Goal: Information Seeking & Learning: Compare options

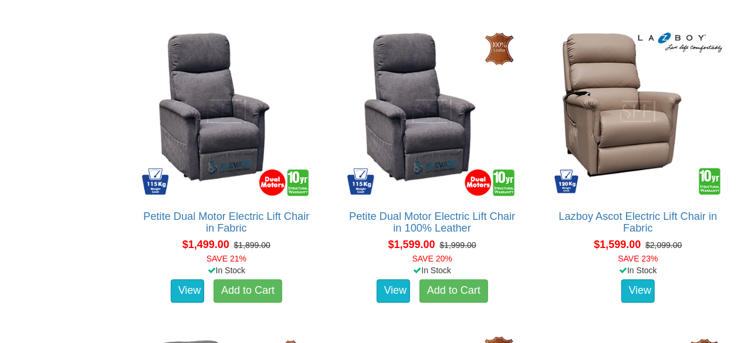
scroll to position [1065, 0]
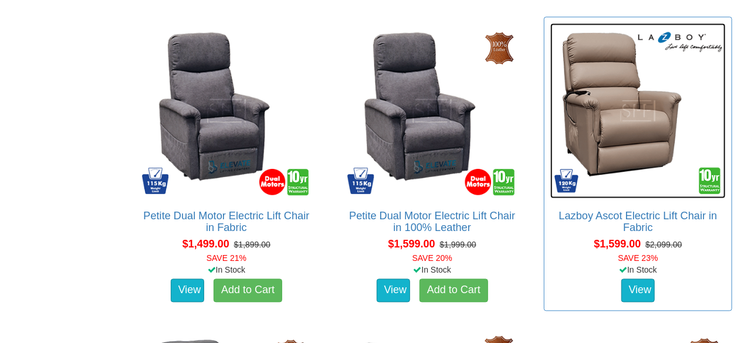
click at [612, 116] on img at bounding box center [637, 110] width 175 height 175
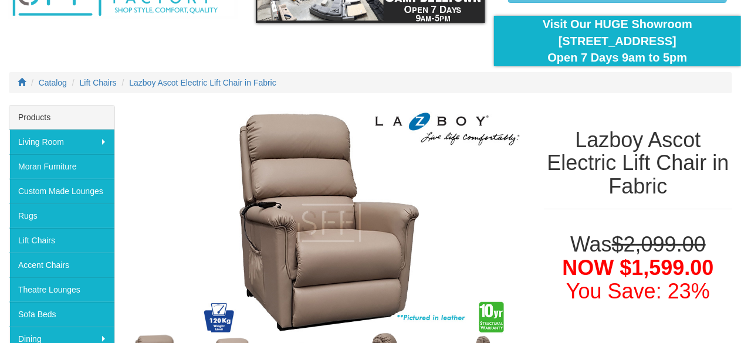
scroll to position [81, 0]
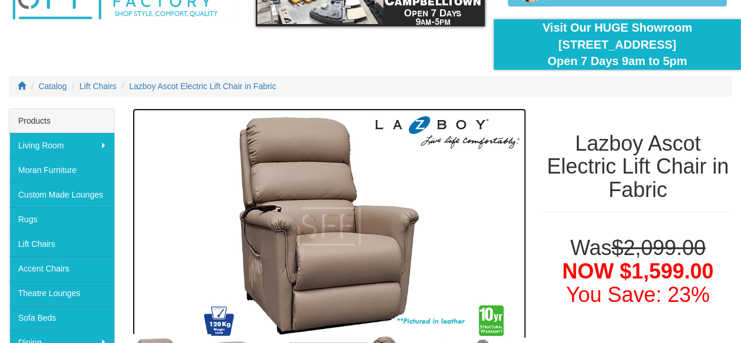
click at [488, 119] on img at bounding box center [330, 226] width 394 height 236
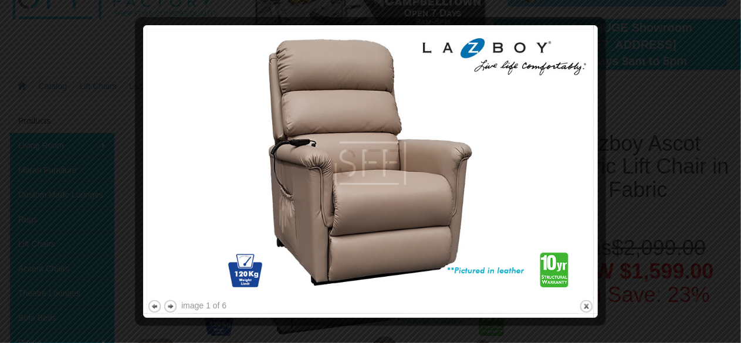
drag, startPoint x: 502, startPoint y: 121, endPoint x: 667, endPoint y: 46, distance: 181.6
click at [667, 46] on div at bounding box center [370, 171] width 741 height 343
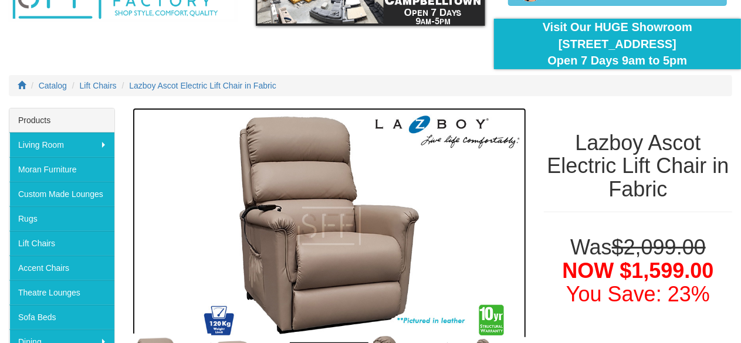
scroll to position [141, 0]
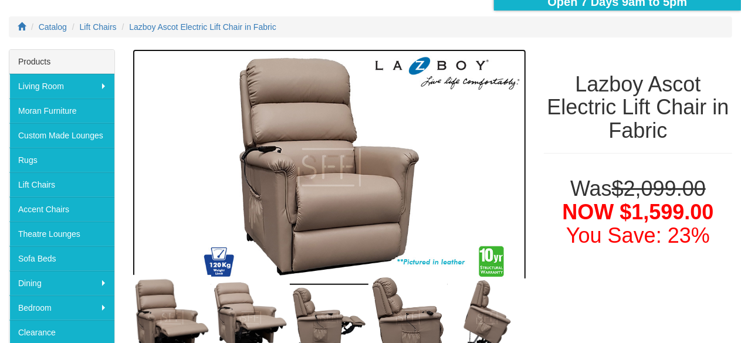
click at [517, 189] on img at bounding box center [330, 167] width 394 height 236
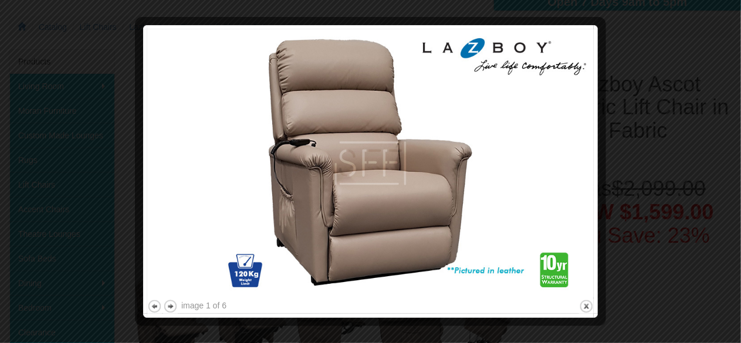
click at [517, 189] on img at bounding box center [370, 163] width 446 height 268
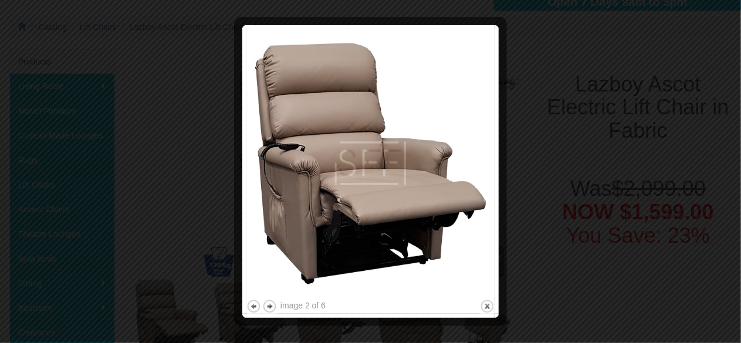
click at [582, 143] on div at bounding box center [370, 171] width 741 height 343
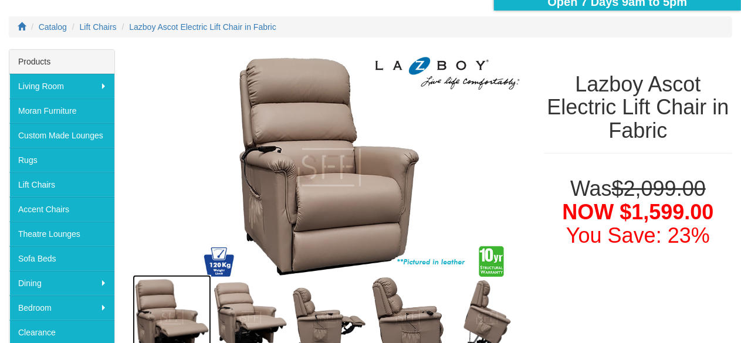
scroll to position [157, 0]
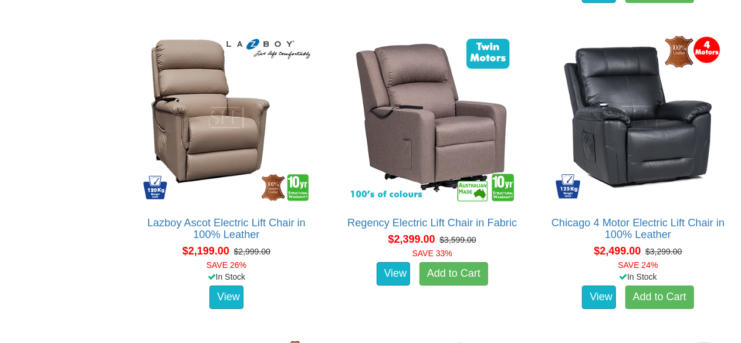
scroll to position [1977, 0]
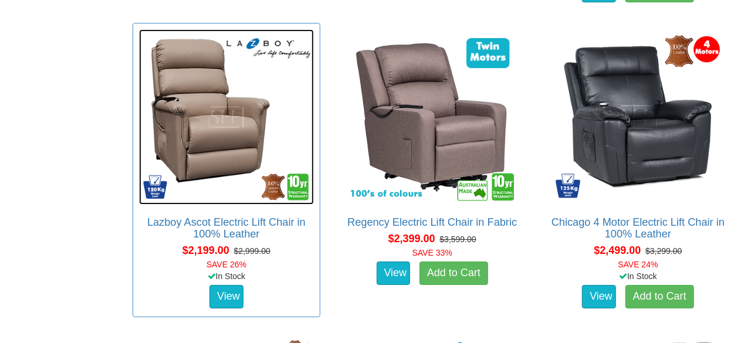
click at [189, 127] on img at bounding box center [226, 116] width 175 height 175
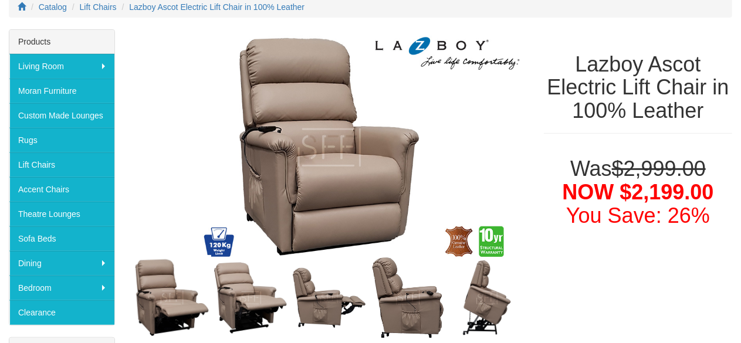
scroll to position [248, 0]
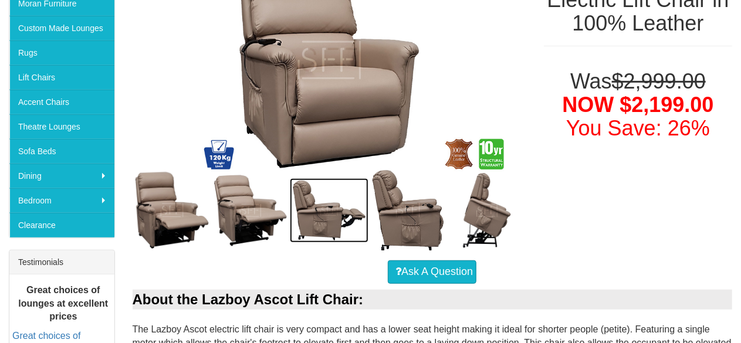
click at [311, 208] on img at bounding box center [329, 210] width 79 height 64
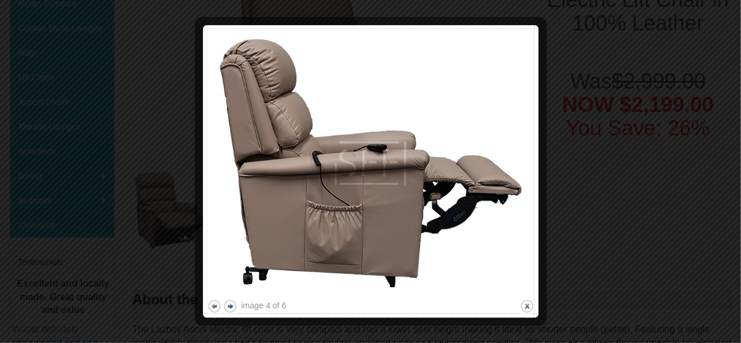
click at [229, 303] on button "next" at bounding box center [230, 306] width 15 height 15
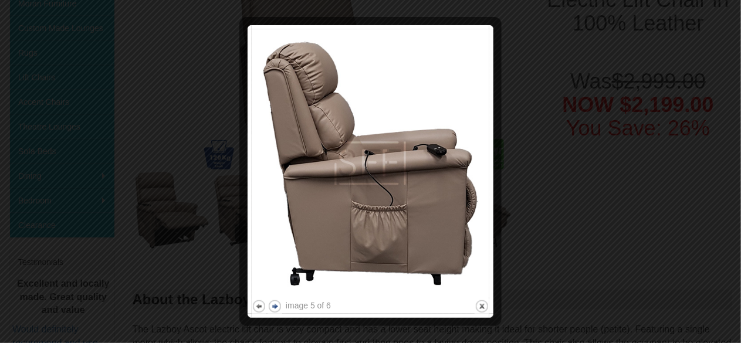
click at [273, 297] on div "image 5 of 6 previous next close" at bounding box center [370, 171] width 237 height 284
click at [273, 305] on button "next" at bounding box center [274, 306] width 15 height 15
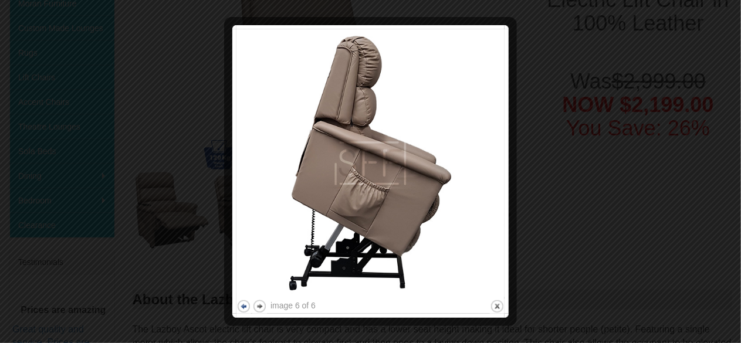
click at [240, 305] on button "previous" at bounding box center [243, 306] width 15 height 15
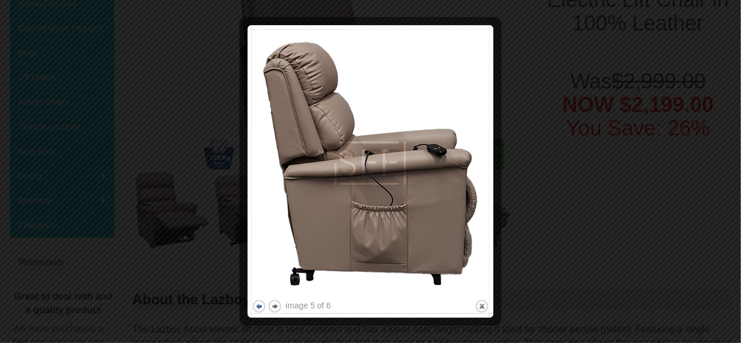
click at [256, 300] on button "previous" at bounding box center [259, 306] width 15 height 15
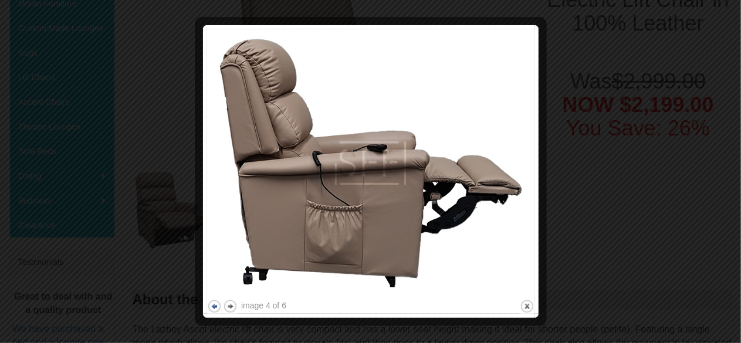
click at [256, 300] on div "image 4 of 6" at bounding box center [263, 306] width 45 height 12
click at [210, 302] on button "previous" at bounding box center [214, 306] width 15 height 15
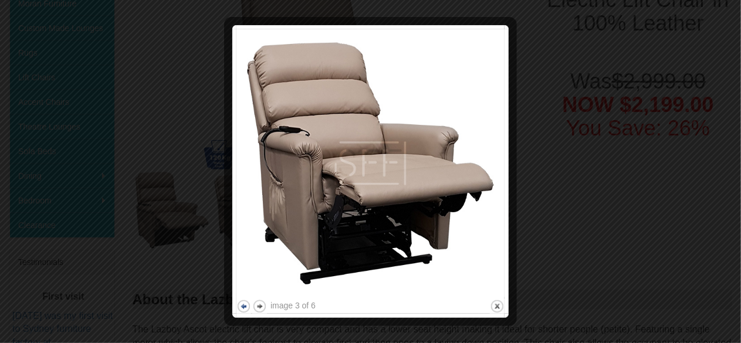
click at [244, 302] on button "previous" at bounding box center [243, 306] width 15 height 15
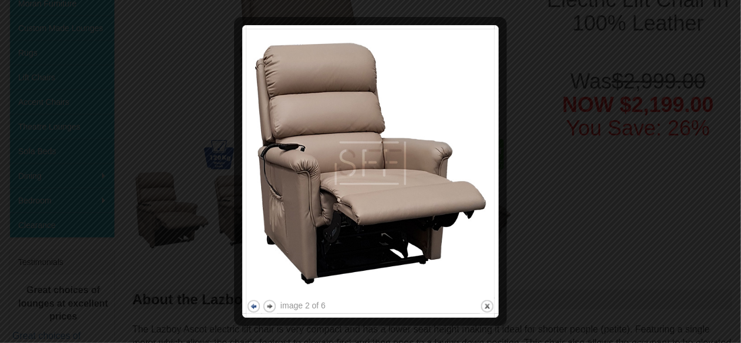
click at [244, 302] on div at bounding box center [240, 171] width 12 height 284
click at [256, 302] on button "previous" at bounding box center [253, 306] width 15 height 15
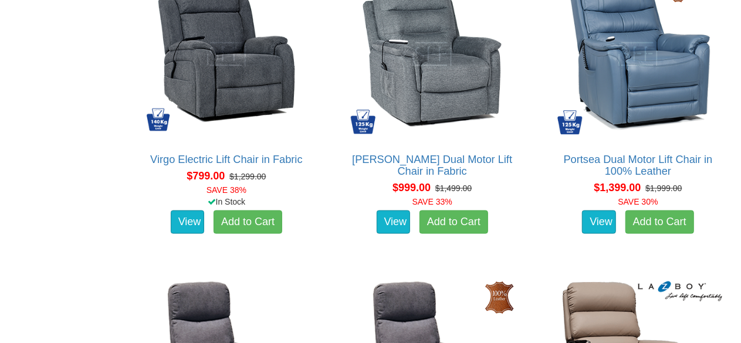
scroll to position [712, 0]
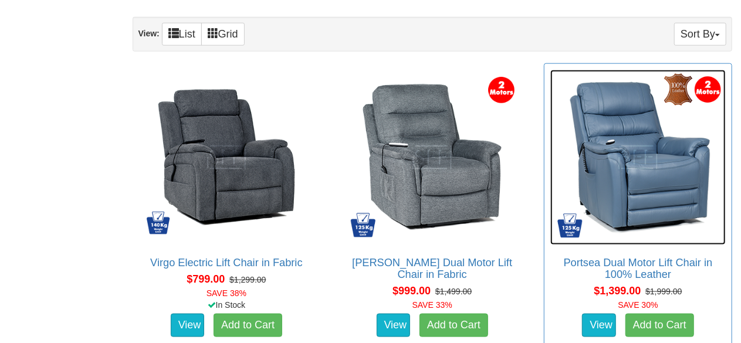
click at [633, 171] on img at bounding box center [637, 157] width 175 height 175
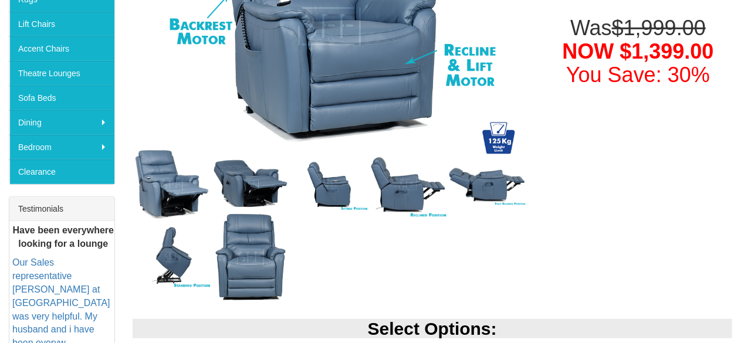
scroll to position [302, 0]
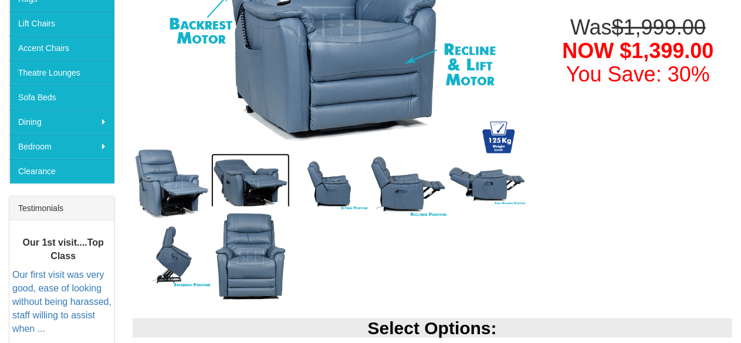
click at [257, 179] on img at bounding box center [250, 185] width 79 height 62
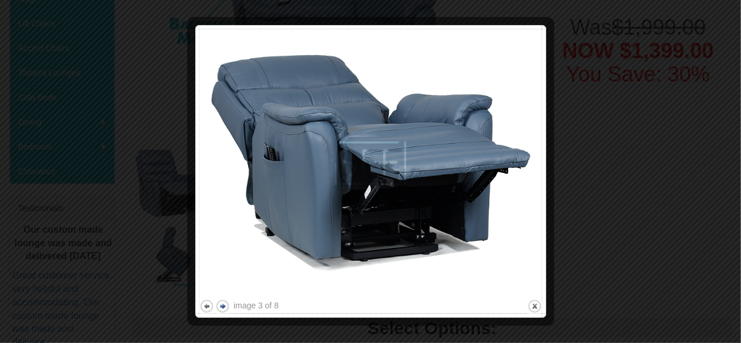
click at [220, 305] on button "next" at bounding box center [222, 306] width 15 height 15
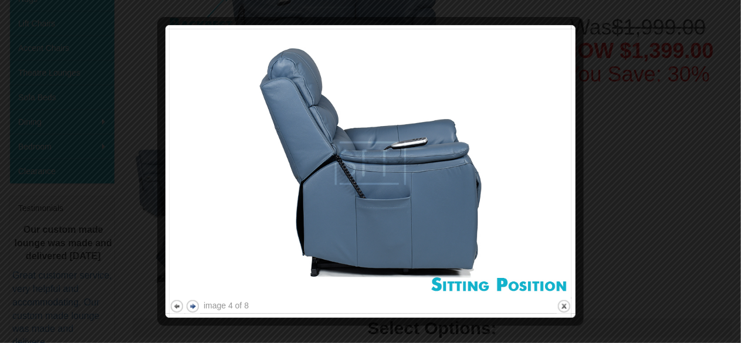
click at [198, 302] on button "next" at bounding box center [192, 306] width 15 height 15
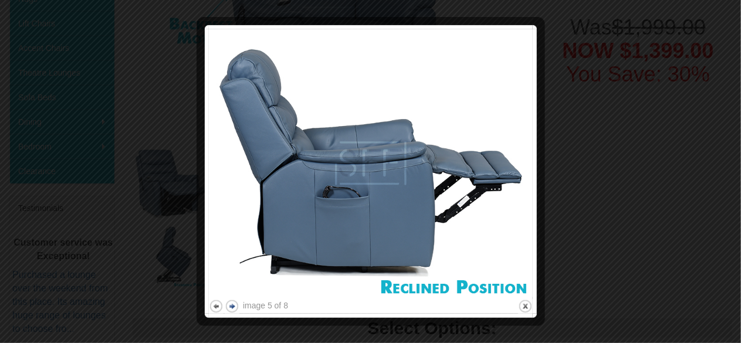
click at [231, 300] on button "next" at bounding box center [232, 306] width 15 height 15
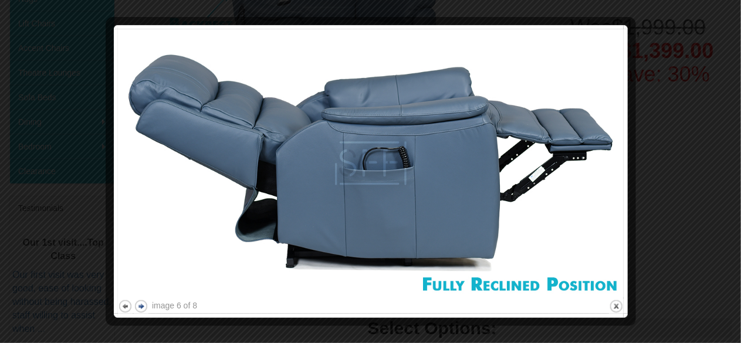
click at [139, 304] on button "next" at bounding box center [141, 306] width 15 height 15
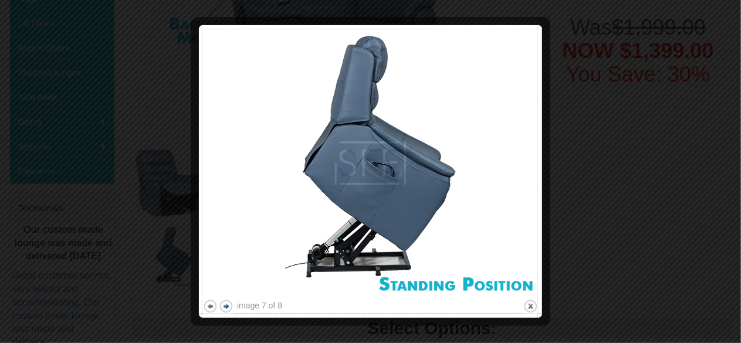
click at [224, 301] on button "next" at bounding box center [226, 306] width 15 height 15
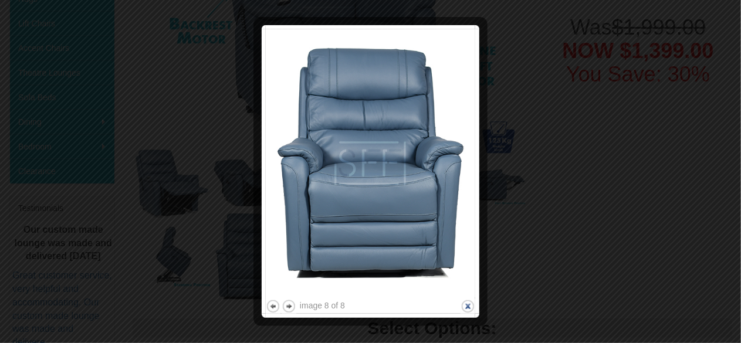
click at [467, 300] on button "close" at bounding box center [467, 306] width 15 height 15
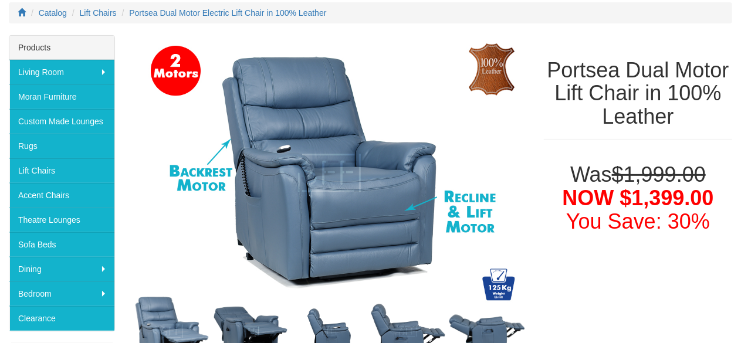
scroll to position [154, 0]
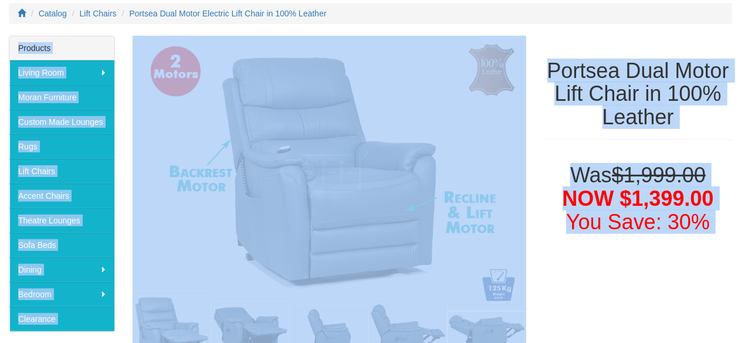
drag, startPoint x: 0, startPoint y: 187, endPoint x: 128, endPoint y: 182, distance: 127.9
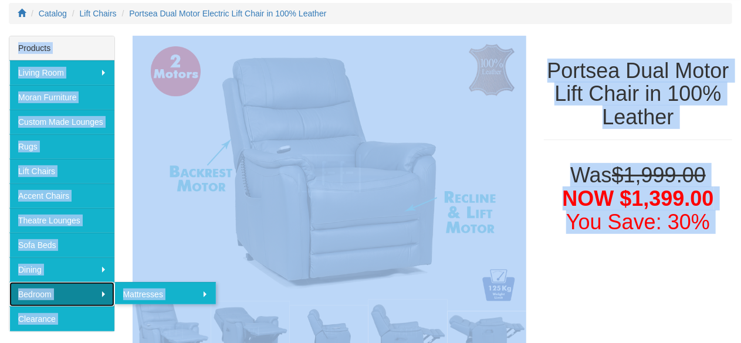
click at [99, 285] on link "Bedroom" at bounding box center [61, 294] width 105 height 25
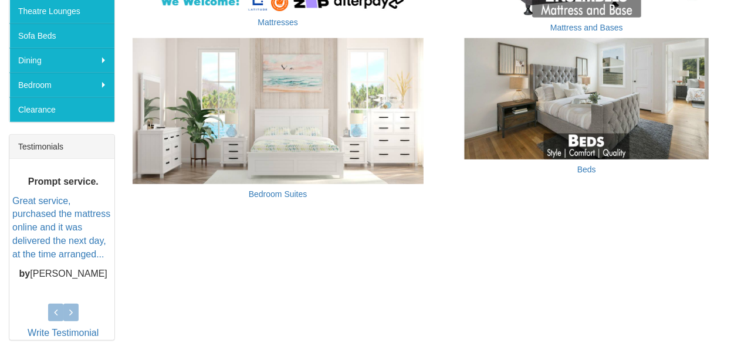
scroll to position [365, 0]
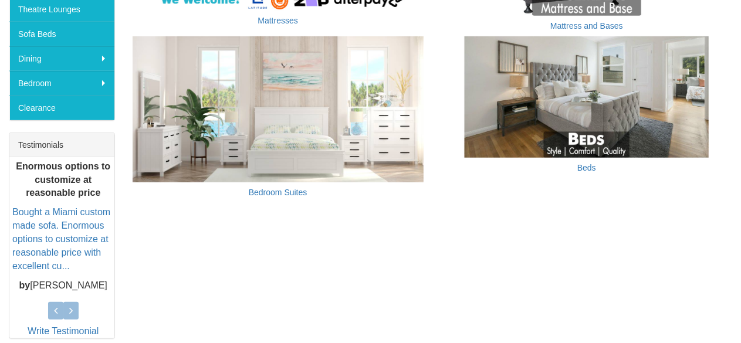
drag, startPoint x: 583, startPoint y: 163, endPoint x: 543, endPoint y: 208, distance: 60.6
click at [543, 208] on div "Bedroom Mattresses Mattress and Bases Bedroom Suites Beds Products Living Room …" at bounding box center [370, 88] width 741 height 526
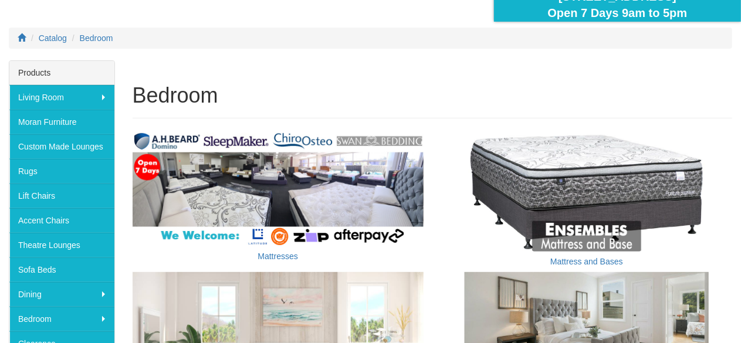
scroll to position [0, 0]
